Goal: Check status: Check status

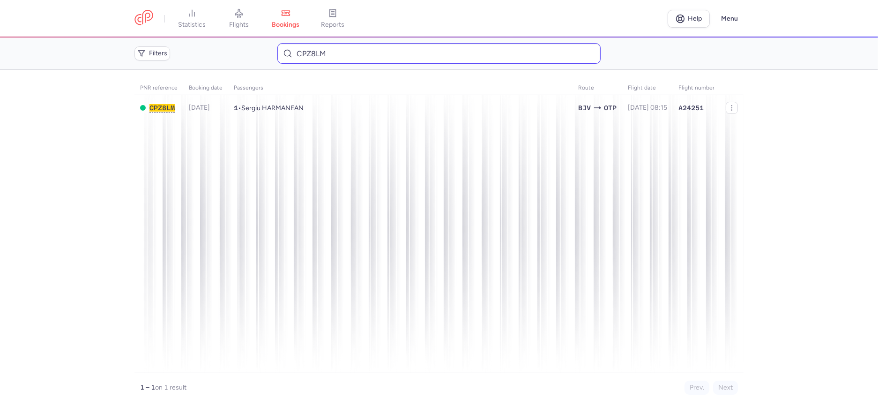
click at [336, 56] on input "CPZ8LM" at bounding box center [438, 53] width 323 height 21
click at [347, 56] on input "CPZ8LM" at bounding box center [438, 53] width 323 height 21
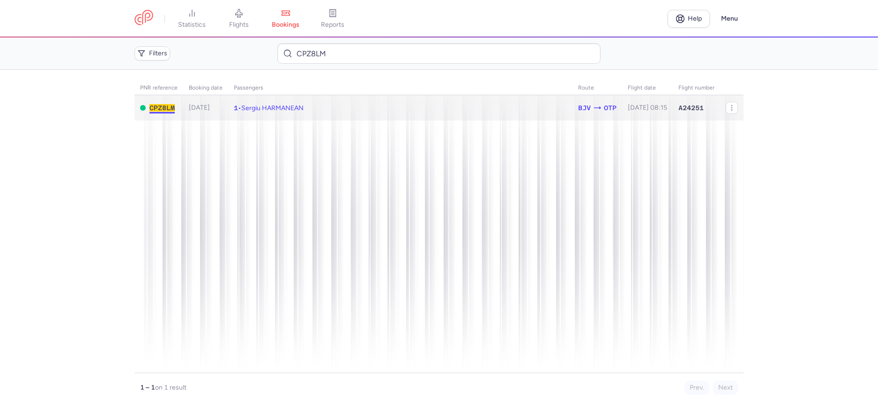
click at [154, 107] on span "CPZ8LM" at bounding box center [161, 107] width 25 height 7
click at [172, 106] on span "CPZ8LM" at bounding box center [161, 107] width 25 height 7
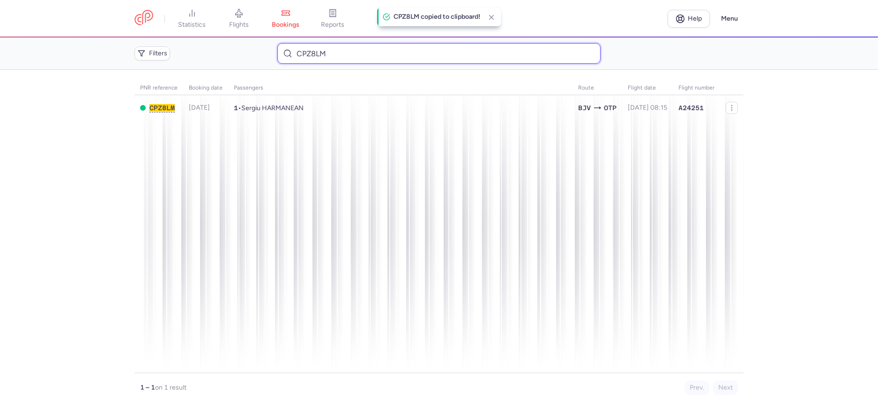
click at [387, 58] on input "CPZ8LM" at bounding box center [438, 53] width 323 height 21
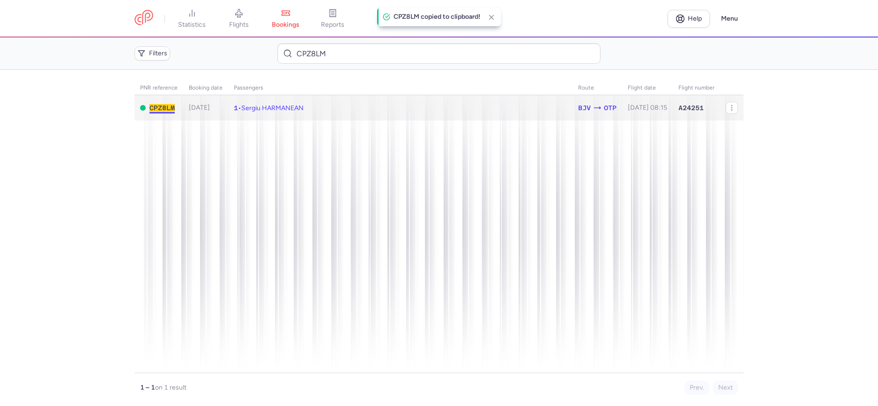
click at [161, 106] on span "CPZ8LM" at bounding box center [161, 107] width 25 height 7
click at [578, 108] on span "BJV" at bounding box center [584, 108] width 13 height 10
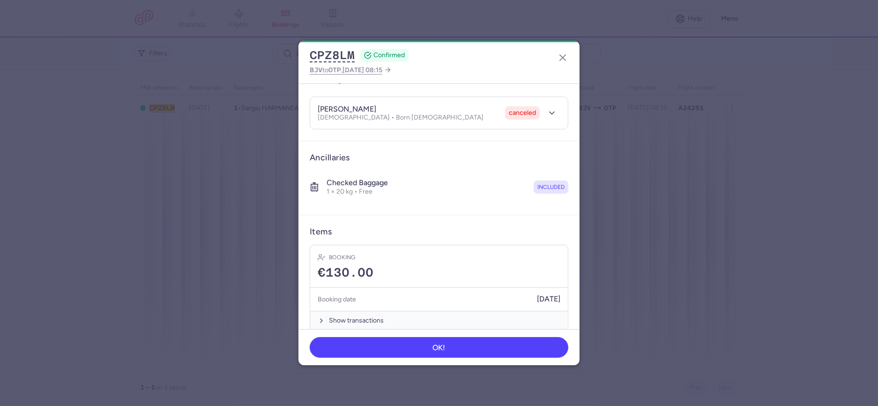
scroll to position [47, 0]
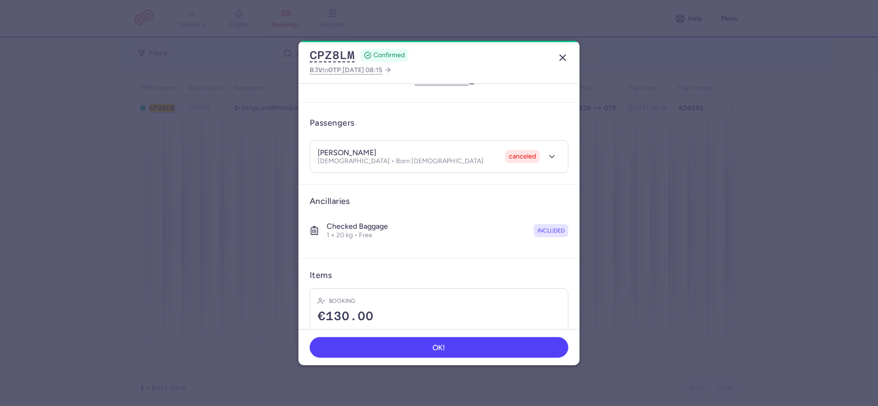
click at [567, 52] on icon "button" at bounding box center [562, 57] width 11 height 11
